Goal: Task Accomplishment & Management: Manage account settings

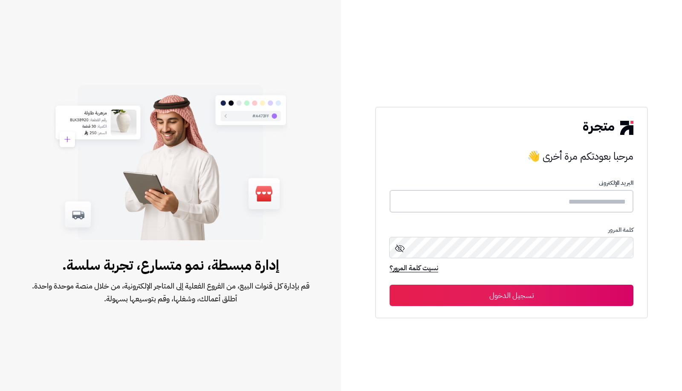
type input "**********"
click at [547, 296] on button "تسجيل الدخول" at bounding box center [512, 294] width 244 height 21
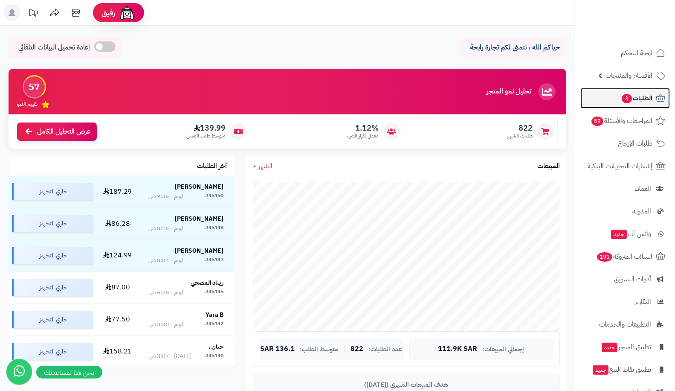
click at [621, 103] on span "الطلبات 3" at bounding box center [637, 98] width 32 height 12
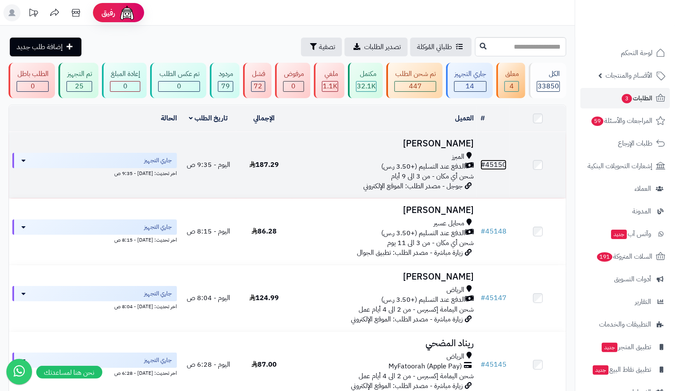
click at [491, 160] on link "# 45150" at bounding box center [494, 164] width 26 height 10
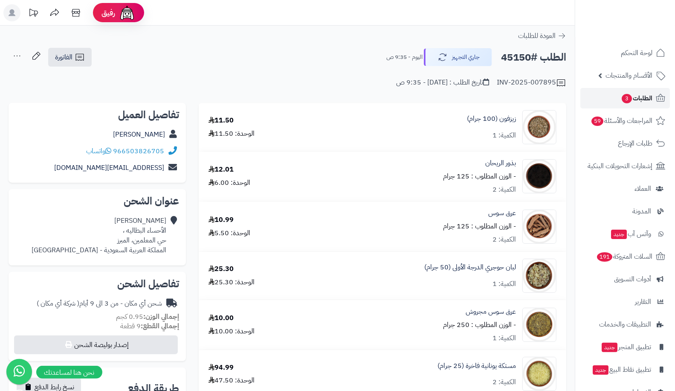
click at [629, 92] on span "الطلبات 3" at bounding box center [637, 98] width 32 height 12
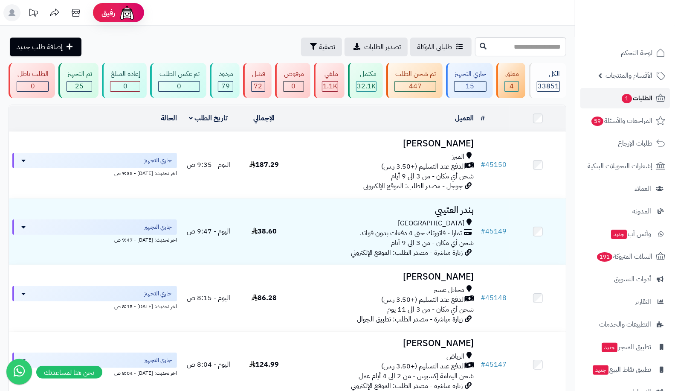
click at [639, 101] on span "الطلبات 1" at bounding box center [637, 98] width 32 height 12
click at [632, 105] on link "الطلبات 1" at bounding box center [625, 98] width 90 height 20
click at [626, 116] on span "المراجعات والأسئلة 59" at bounding box center [621, 121] width 61 height 12
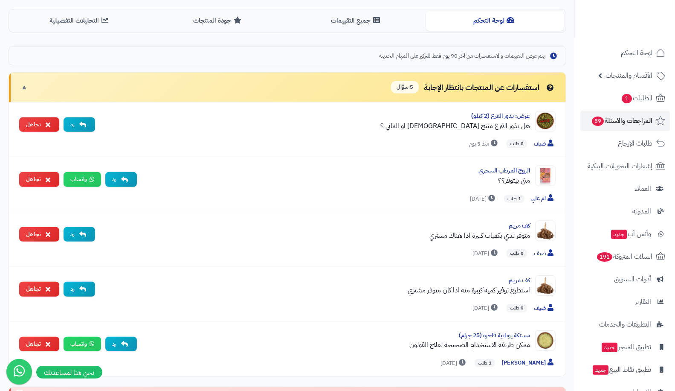
scroll to position [217, 0]
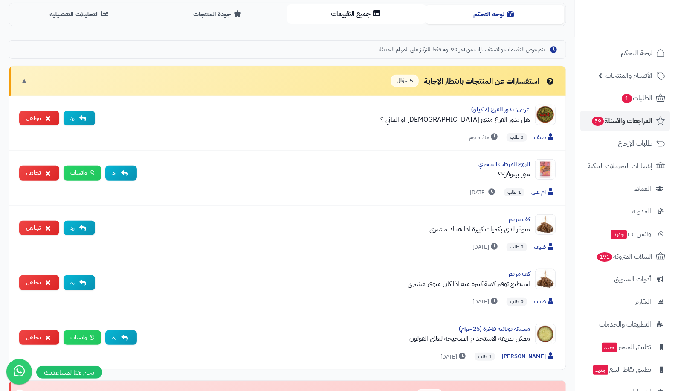
click at [329, 15] on button "جميع التقييمات" at bounding box center [356, 13] width 139 height 19
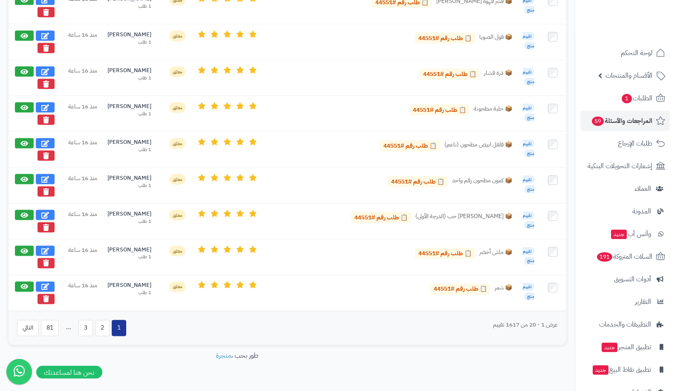
scroll to position [768, 0]
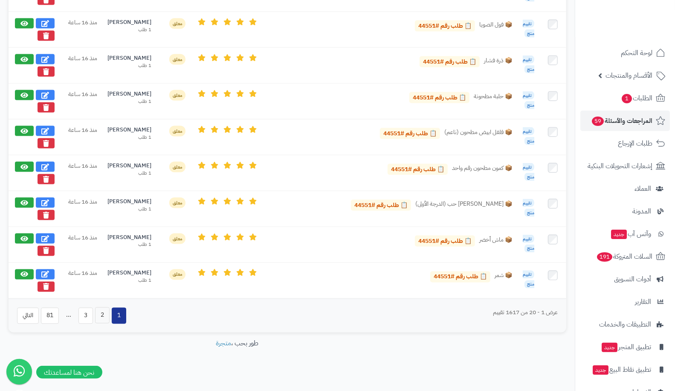
click at [99, 307] on button "2" at bounding box center [102, 315] width 14 height 16
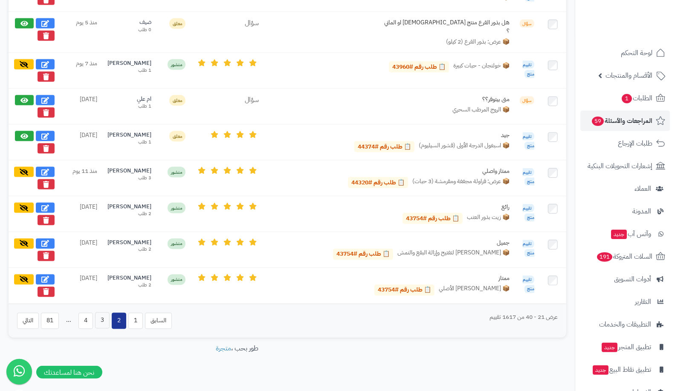
click at [105, 312] on button "3" at bounding box center [102, 320] width 14 height 16
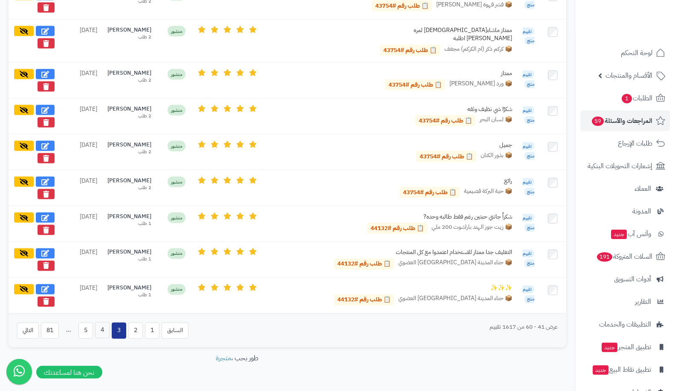
click at [103, 322] on button "4" at bounding box center [102, 330] width 14 height 16
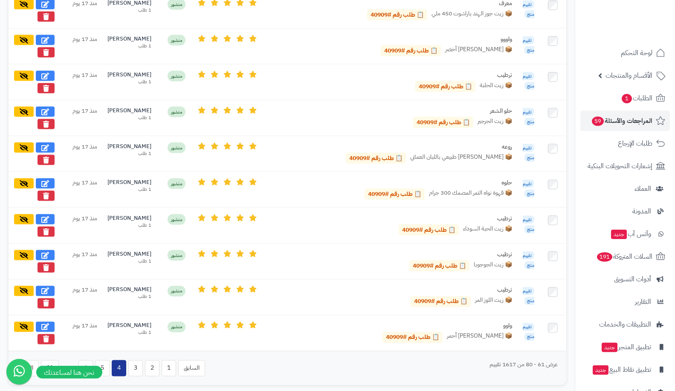
scroll to position [780, 0]
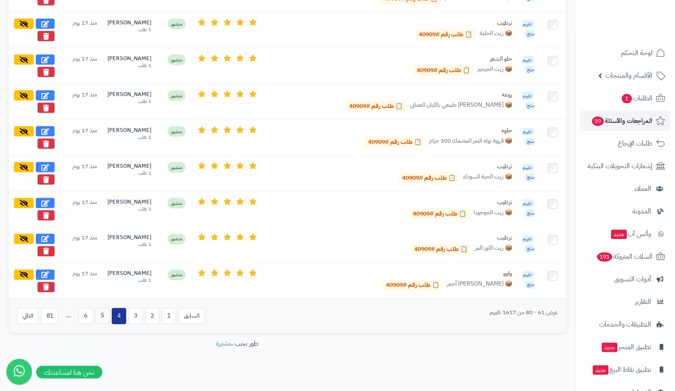
click at [101, 310] on button "5" at bounding box center [102, 315] width 14 height 16
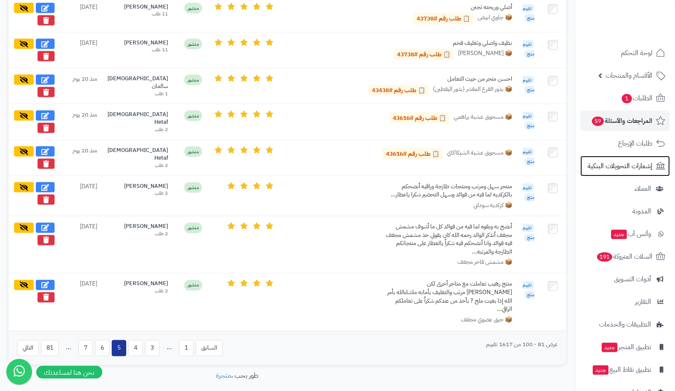
scroll to position [802, 0]
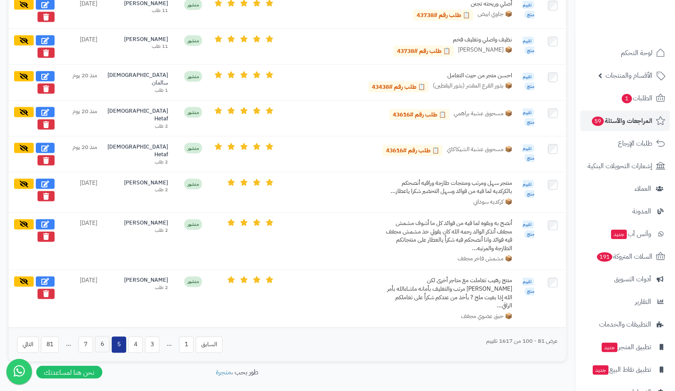
click at [101, 336] on button "6" at bounding box center [102, 344] width 14 height 16
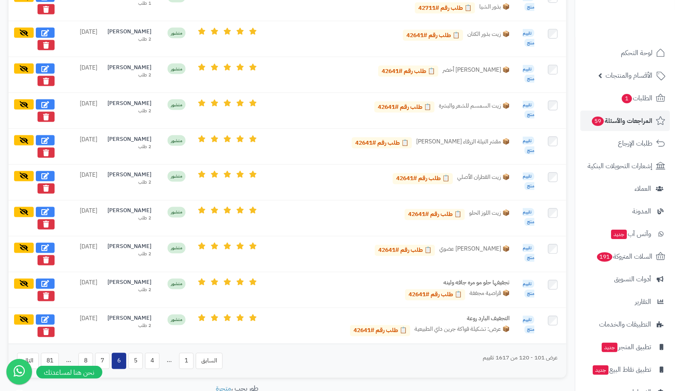
scroll to position [875, 0]
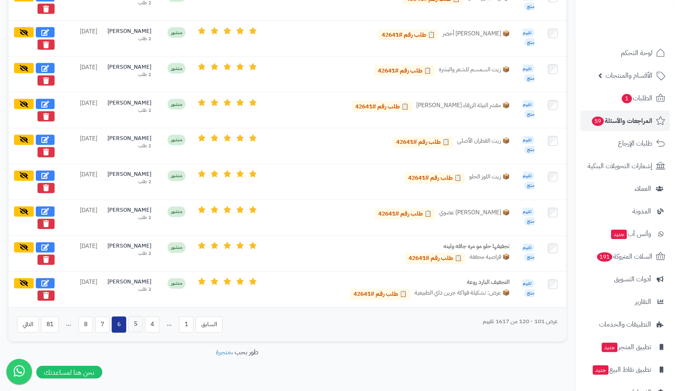
click at [137, 316] on button "5" at bounding box center [135, 324] width 14 height 16
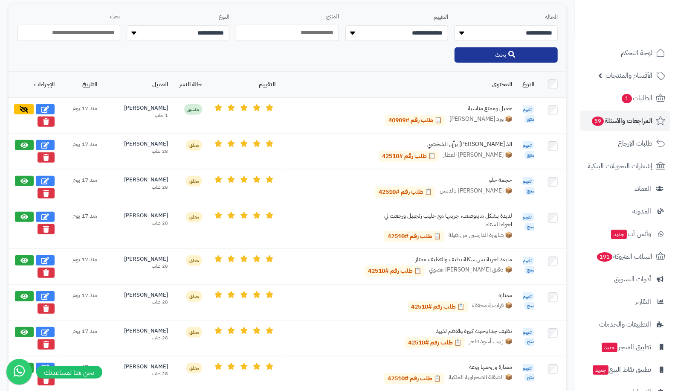
scroll to position [256, 0]
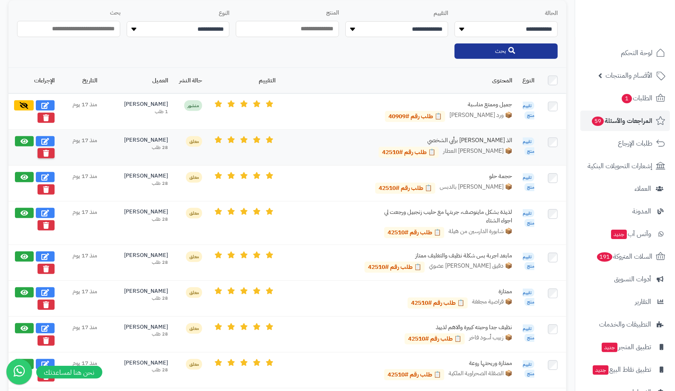
click at [50, 148] on button at bounding box center [46, 153] width 17 height 10
click at [42, 151] on button at bounding box center [46, 153] width 17 height 10
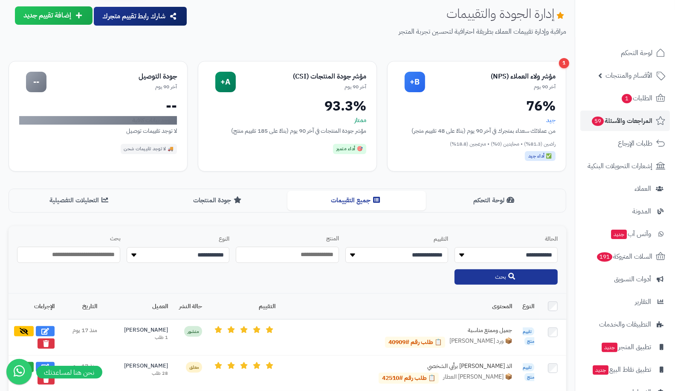
scroll to position [0, 0]
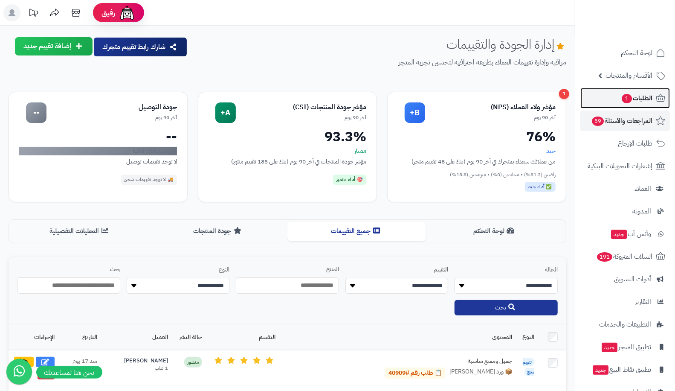
click at [594, 98] on link "الطلبات 1" at bounding box center [625, 98] width 90 height 20
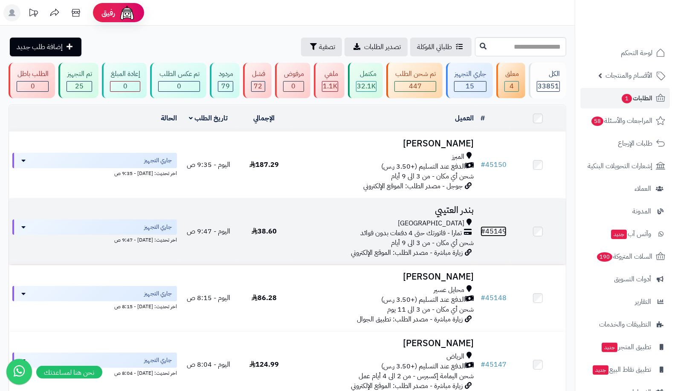
click at [497, 226] on link "# 45149" at bounding box center [494, 231] width 26 height 10
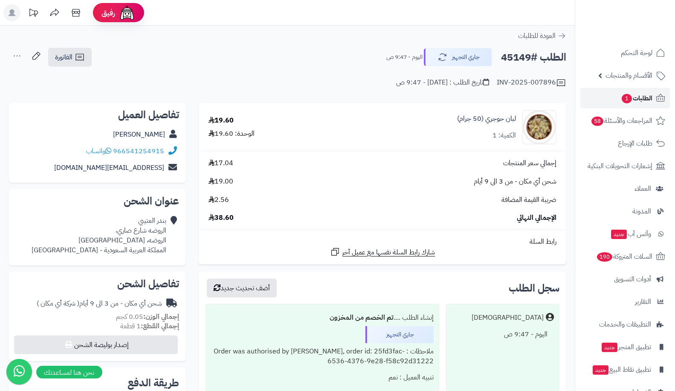
click at [642, 99] on span "الطلبات 1" at bounding box center [637, 98] width 32 height 12
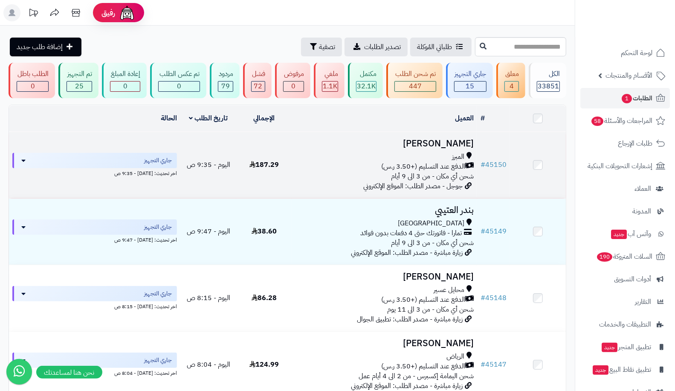
click at [507, 164] on td "# 45150" at bounding box center [493, 165] width 33 height 66
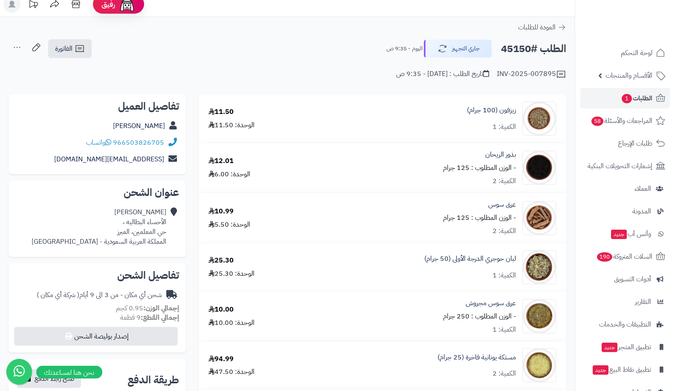
scroll to position [3, 0]
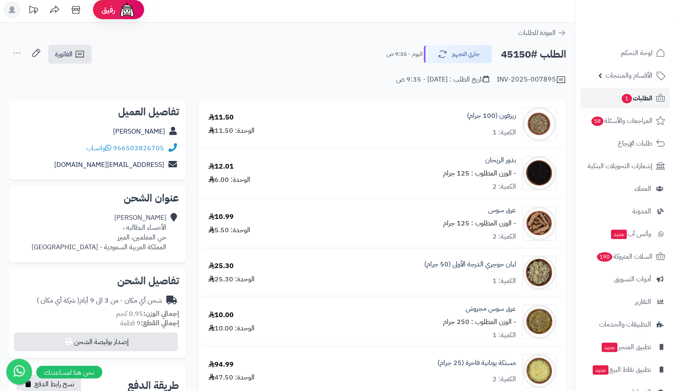
click at [631, 102] on span "الطلبات 1" at bounding box center [637, 98] width 32 height 12
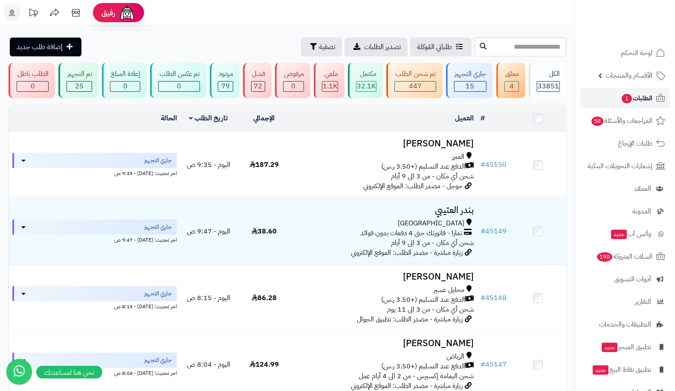
click at [634, 101] on span "الطلبات 1" at bounding box center [637, 98] width 32 height 12
click at [613, 102] on link "الطلبات 1" at bounding box center [625, 98] width 90 height 20
